Goal: Task Accomplishment & Management: Manage account settings

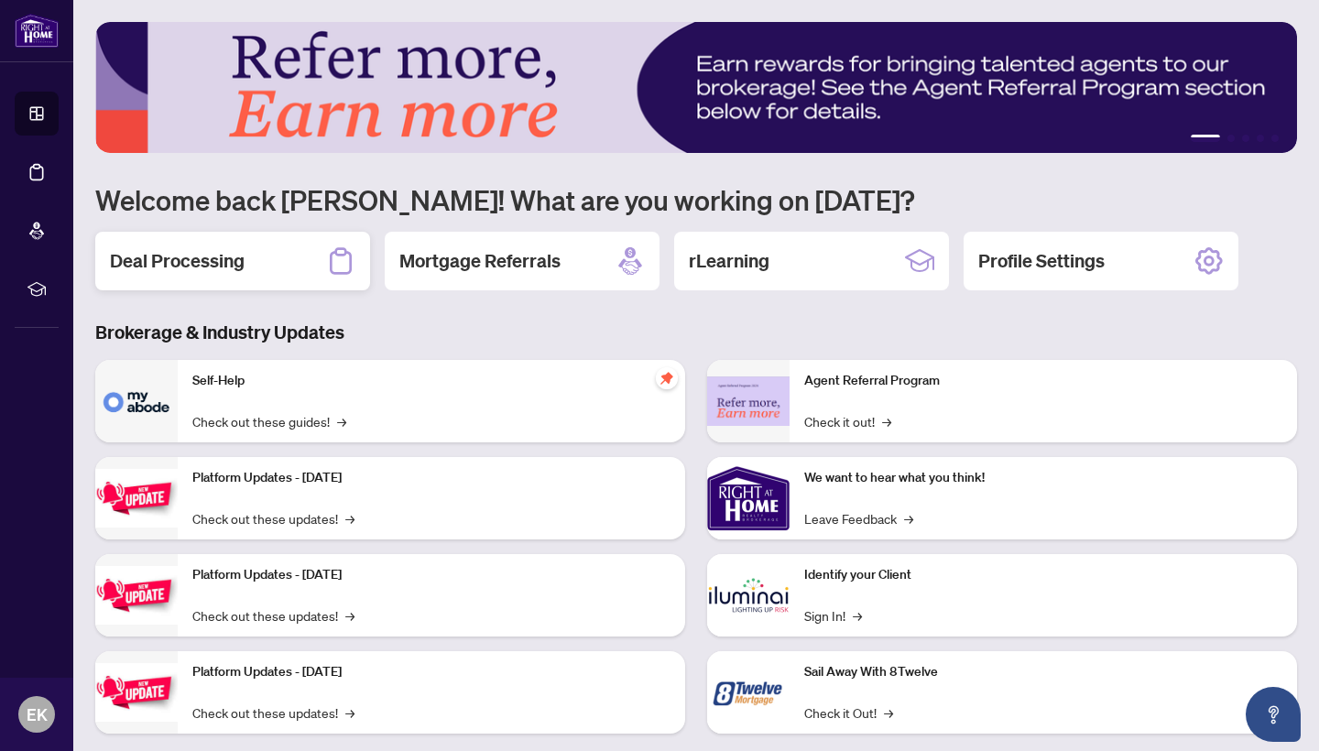
click at [158, 260] on h2 "Deal Processing" at bounding box center [177, 261] width 135 height 26
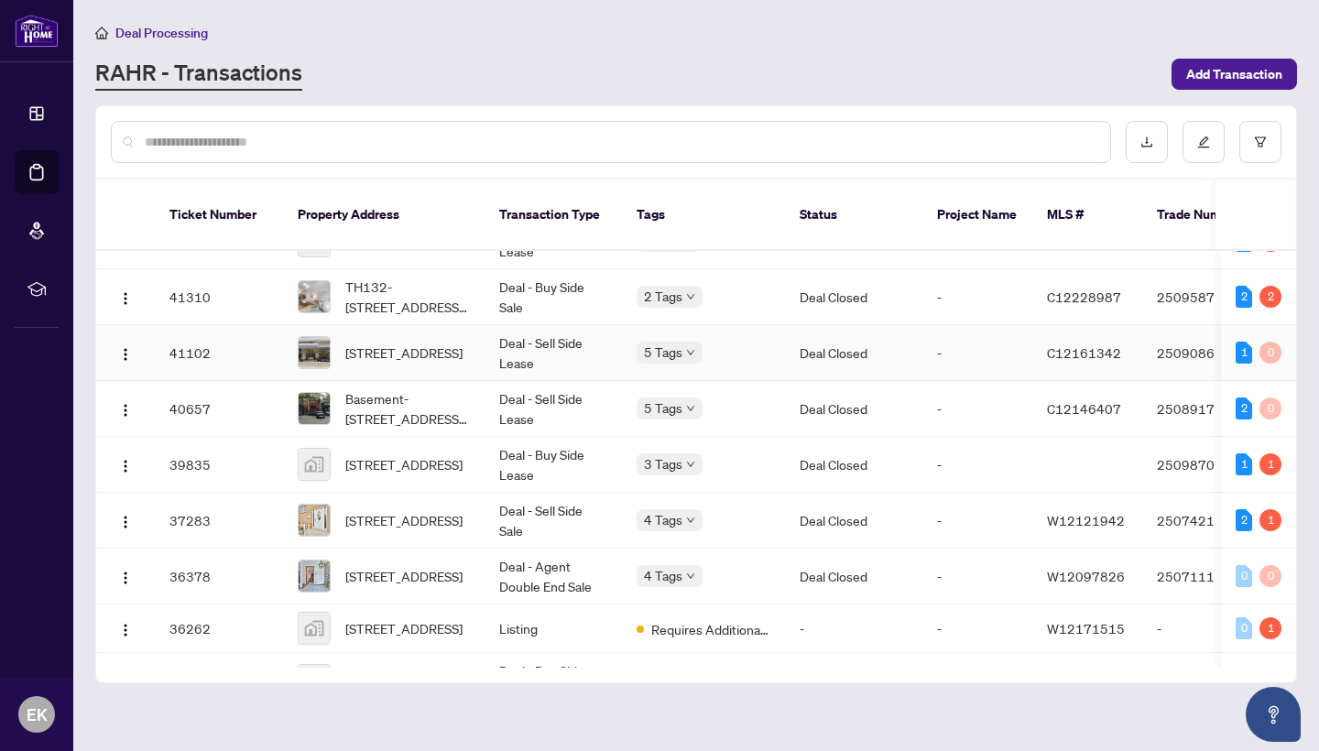
scroll to position [613, 0]
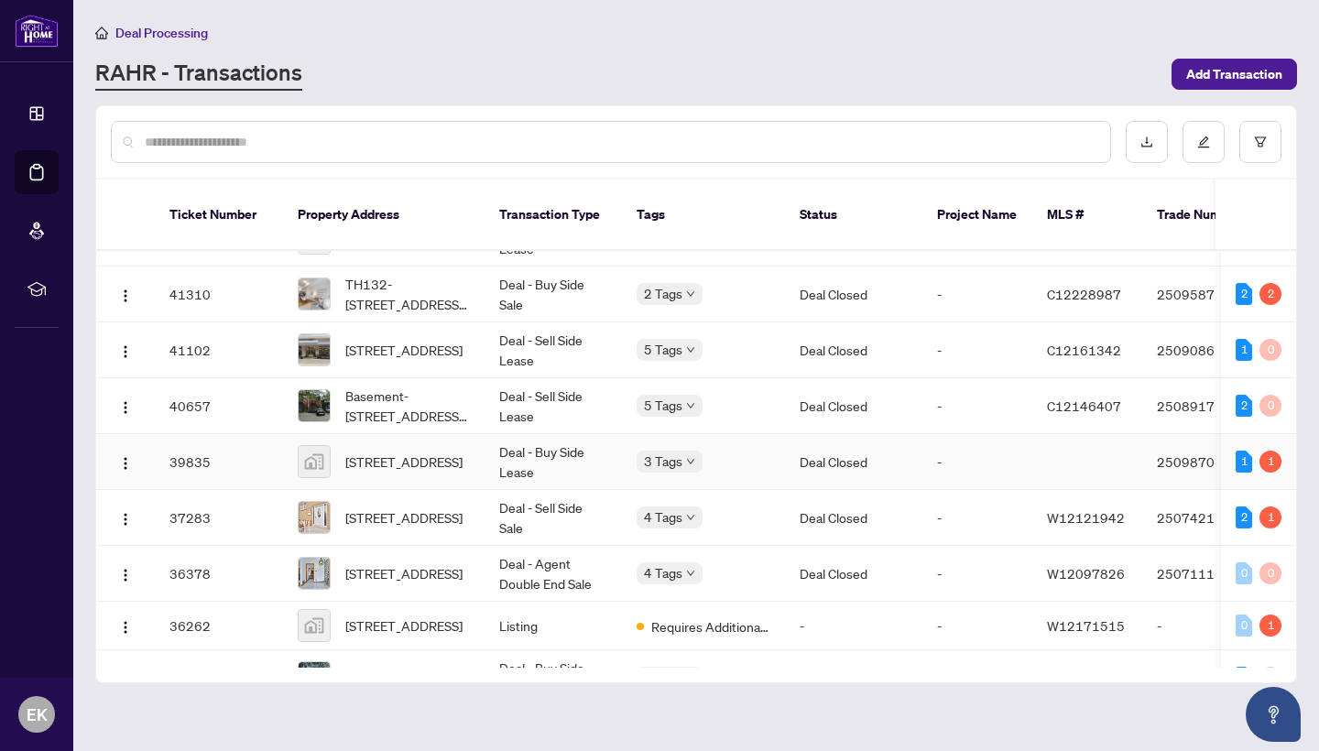
click at [411, 453] on span "[STREET_ADDRESS]" at bounding box center [403, 462] width 117 height 20
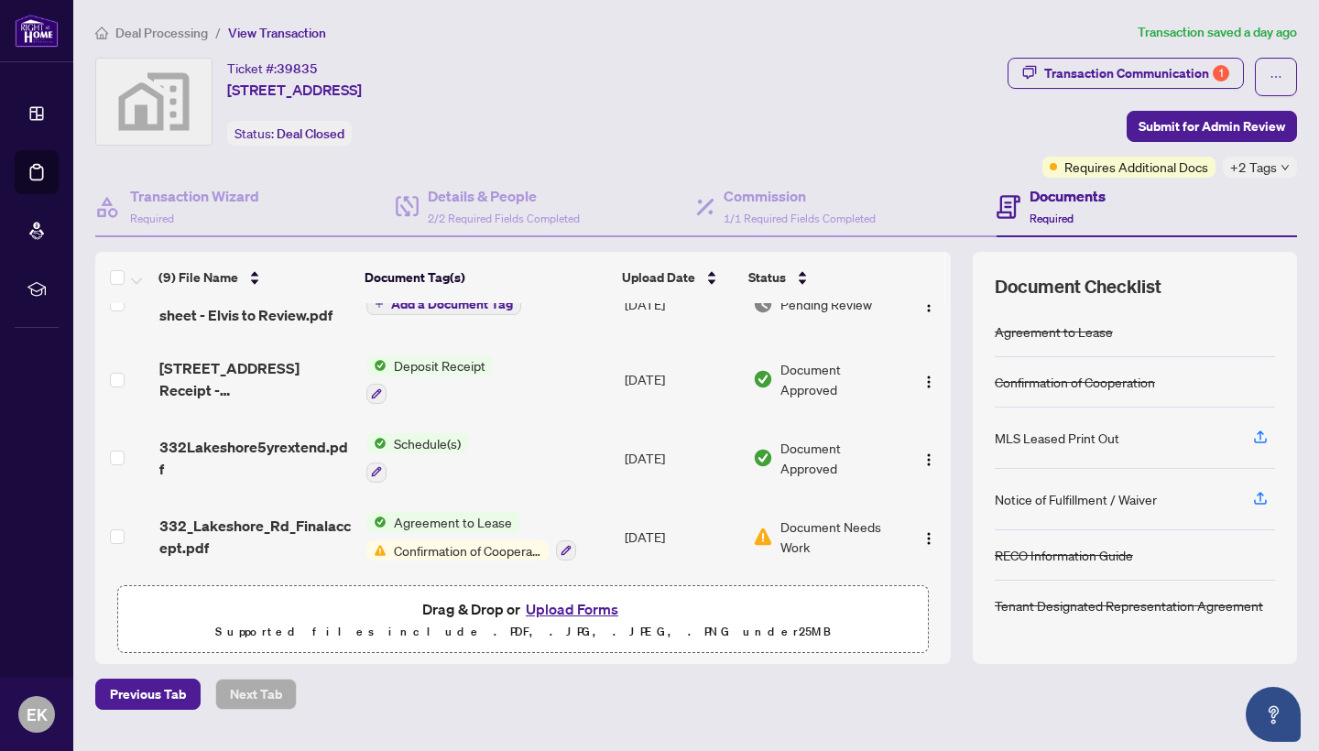
scroll to position [437, 0]
click at [312, 515] on span "332_Lakeshore_Rd_Finalaccept.pdf" at bounding box center [255, 537] width 192 height 44
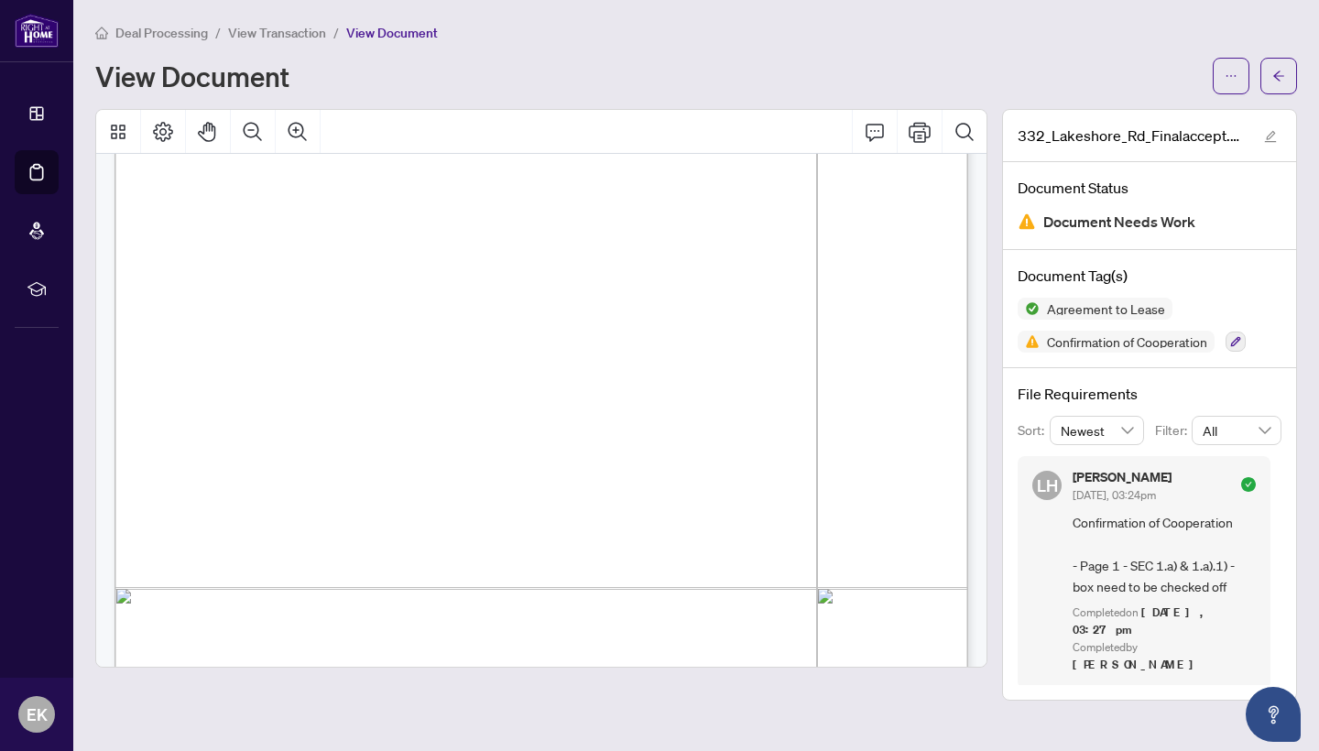
scroll to position [7049, 0]
